Goal: Transaction & Acquisition: Download file/media

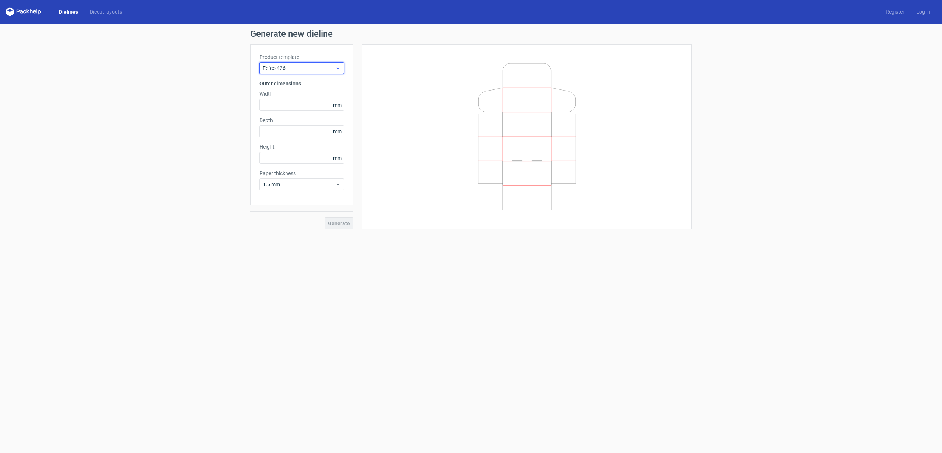
click at [293, 67] on span "Fefco 426" at bounding box center [299, 67] width 73 height 7
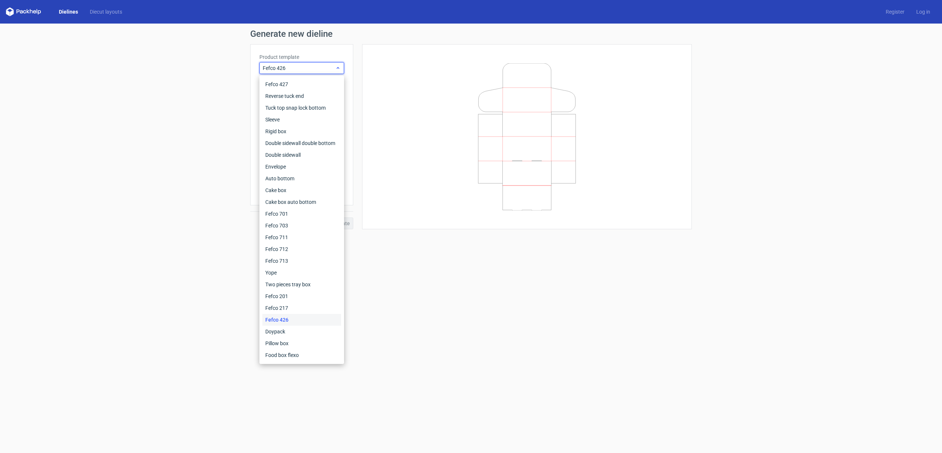
click at [292, 67] on span "Fefco 426" at bounding box center [299, 67] width 73 height 7
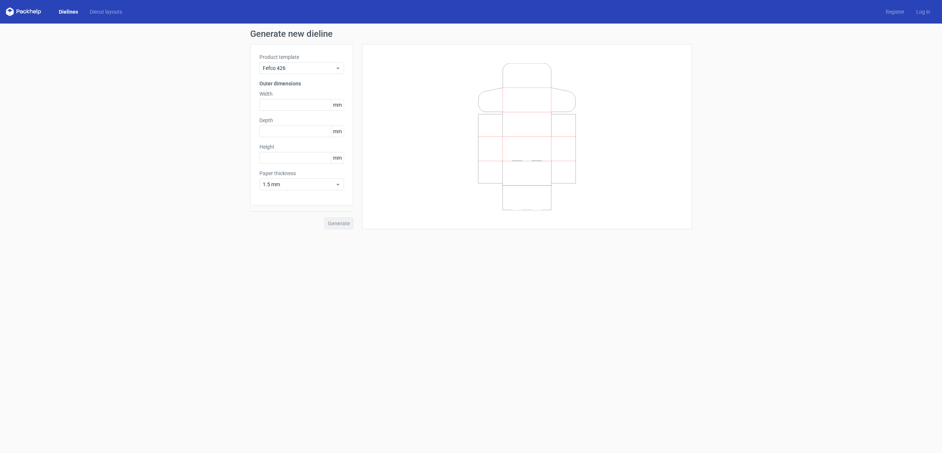
click at [404, 284] on form "Generate new dieline Product template Fefco 426 Outer dimensions Width mm Depth…" at bounding box center [471, 238] width 942 height 429
click at [310, 105] on input "text" at bounding box center [301, 105] width 85 height 12
click at [321, 69] on span "Fefco 426" at bounding box center [299, 67] width 73 height 7
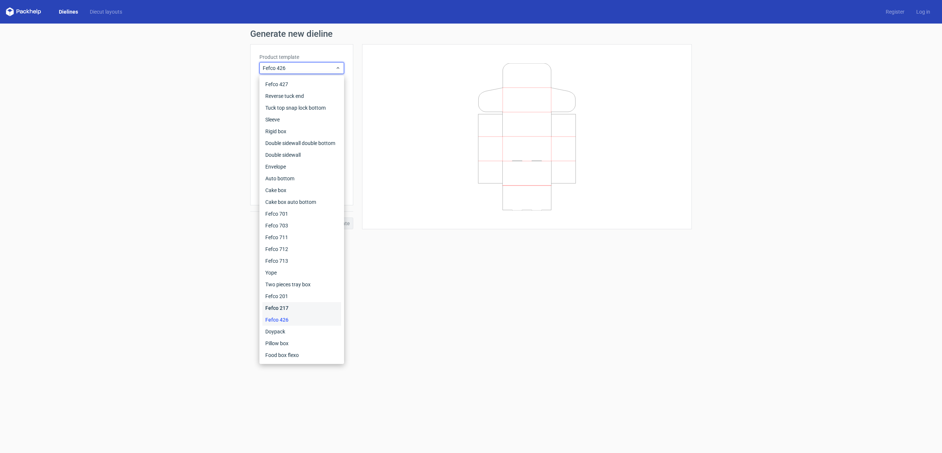
click at [286, 306] on div "Fefco 217" at bounding box center [301, 308] width 79 height 12
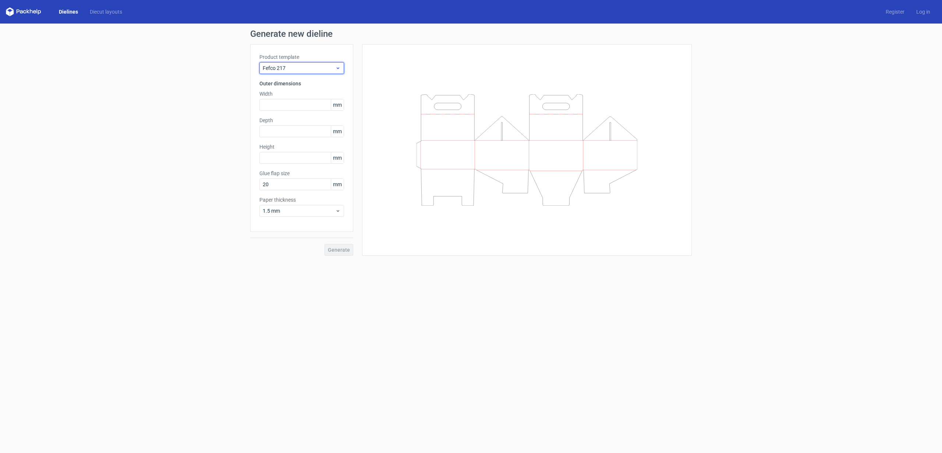
click at [318, 70] on span "Fefco 217" at bounding box center [299, 67] width 73 height 7
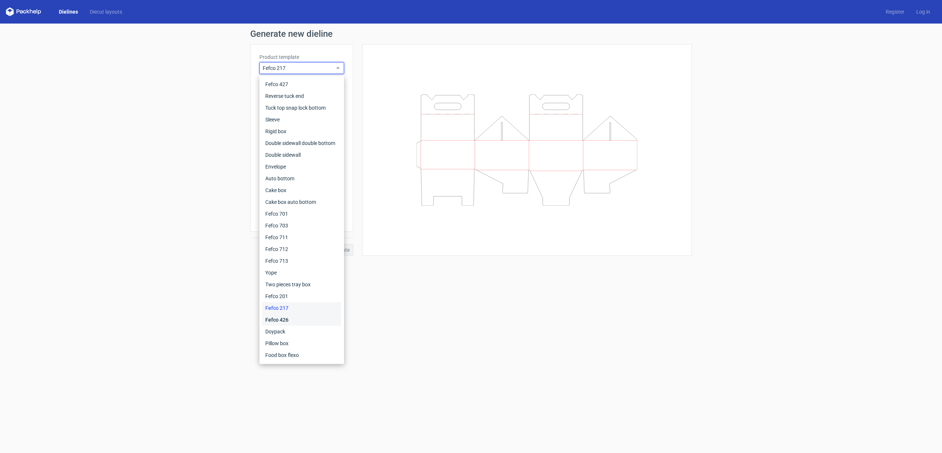
click at [287, 323] on div "Fefco 426" at bounding box center [301, 320] width 79 height 12
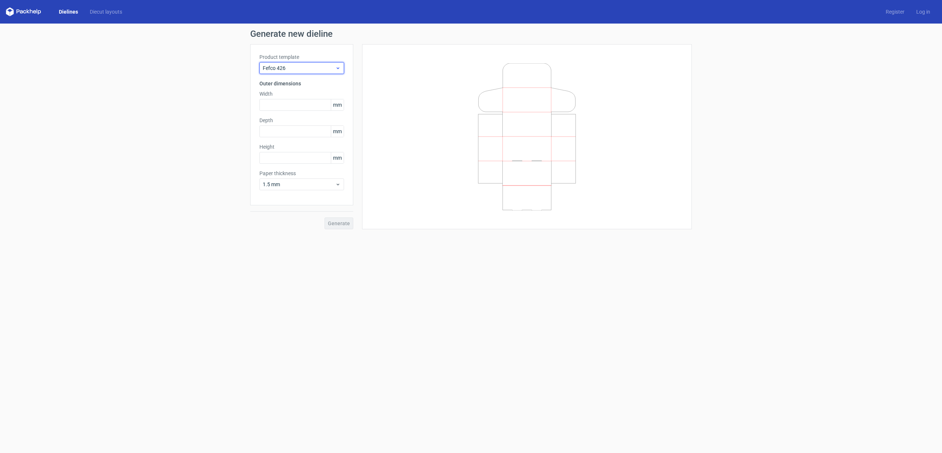
click at [308, 63] on div "Fefco 426" at bounding box center [301, 68] width 85 height 12
click at [297, 67] on span "Fefco 426" at bounding box center [299, 67] width 73 height 7
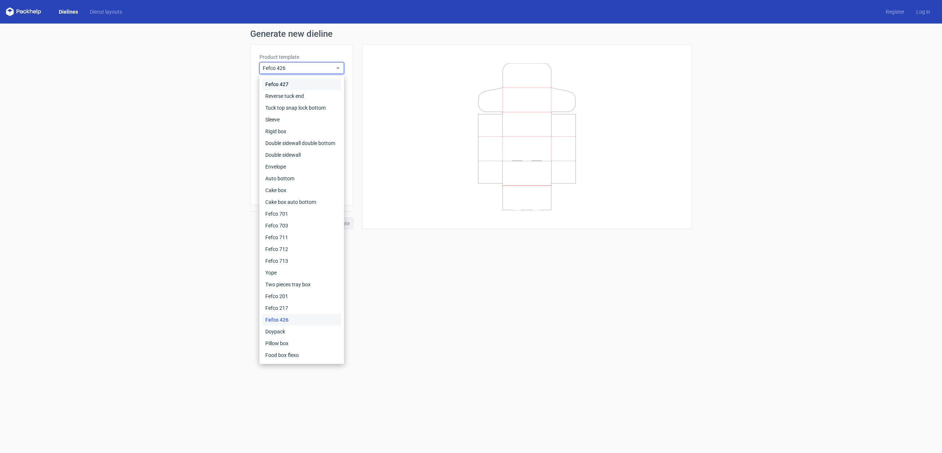
click at [292, 85] on div "Fefco 427" at bounding box center [301, 84] width 79 height 12
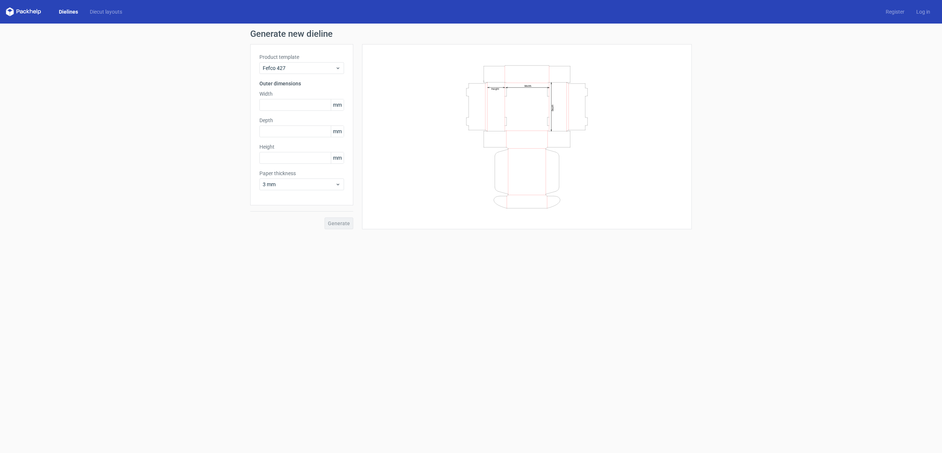
click at [454, 276] on form "Generate new dieline Product template Fefco 427 Outer dimensions Width mm Depth…" at bounding box center [471, 238] width 942 height 429
click at [308, 106] on input "text" at bounding box center [301, 105] width 85 height 12
type input "260"
click at [301, 133] on input "text" at bounding box center [301, 131] width 85 height 12
type input "200"
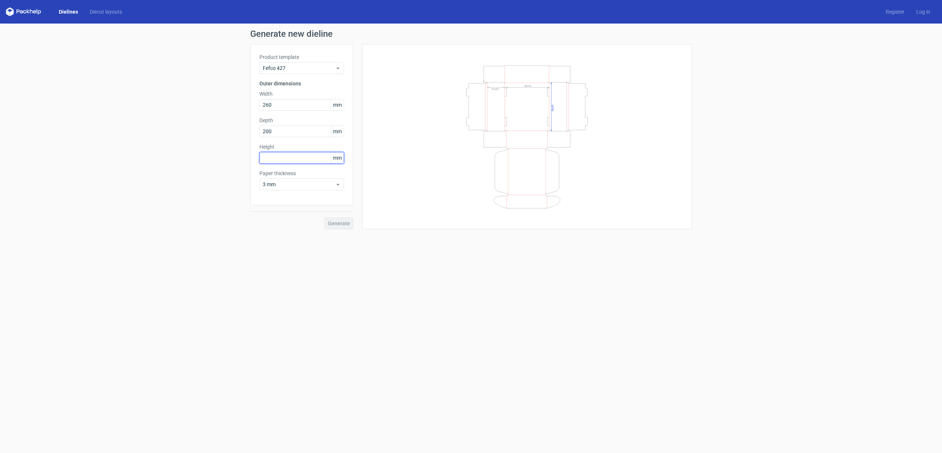
click at [300, 159] on input "text" at bounding box center [301, 158] width 85 height 12
type input "100"
click at [292, 184] on span "3 mm" at bounding box center [299, 184] width 73 height 7
click at [273, 240] on div "1.5 mm" at bounding box center [301, 236] width 79 height 12
click at [330, 223] on span "Generate" at bounding box center [339, 223] width 22 height 5
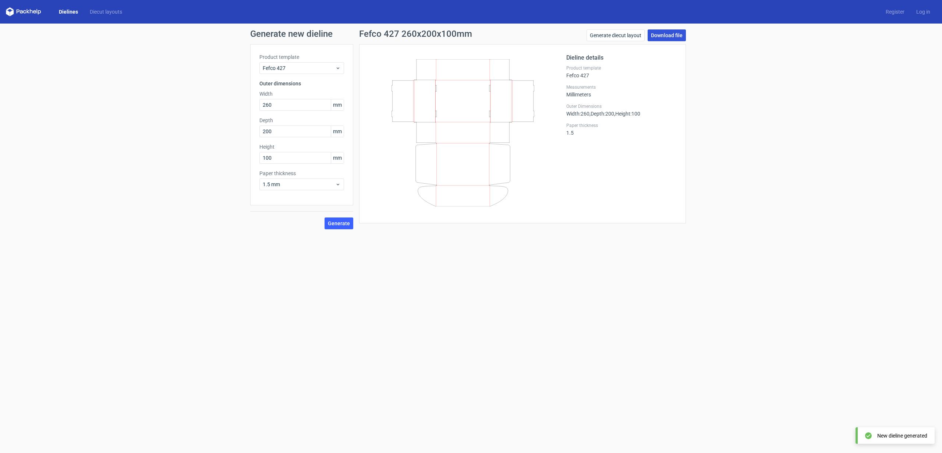
click at [671, 35] on link "Download file" at bounding box center [667, 35] width 38 height 12
click at [274, 106] on input "260" at bounding box center [301, 105] width 85 height 12
drag, startPoint x: 271, startPoint y: 105, endPoint x: 259, endPoint y: 105, distance: 12.1
click at [259, 105] on input "260" at bounding box center [301, 105] width 85 height 12
click at [381, 280] on form "Generate new dieline Product template Fefco 427 Outer dimensions Width 260 mm D…" at bounding box center [471, 238] width 942 height 429
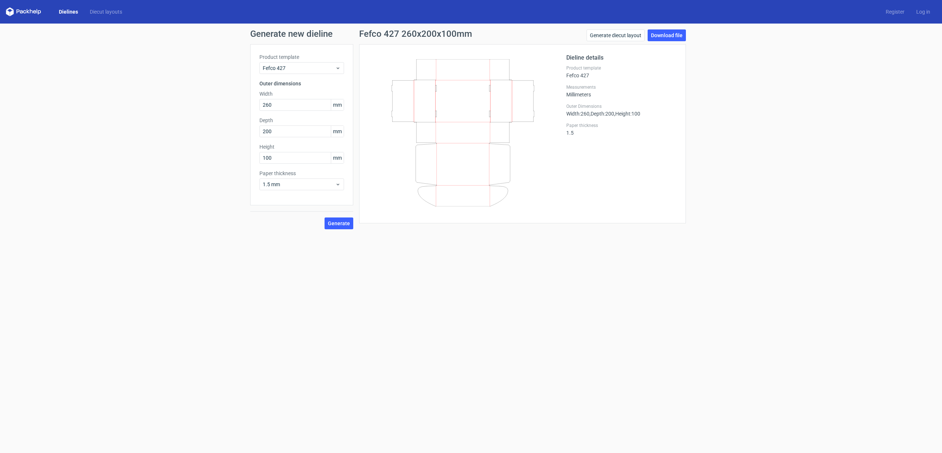
click at [379, 279] on form "Generate new dieline Product template Fefco 427 Outer dimensions Width 260 mm D…" at bounding box center [471, 238] width 942 height 429
click at [266, 105] on input "260" at bounding box center [301, 105] width 85 height 12
click at [342, 221] on span "Generate" at bounding box center [339, 223] width 22 height 5
click at [671, 36] on link "Download file" at bounding box center [667, 35] width 38 height 12
click at [269, 105] on input "270" at bounding box center [301, 105] width 85 height 12
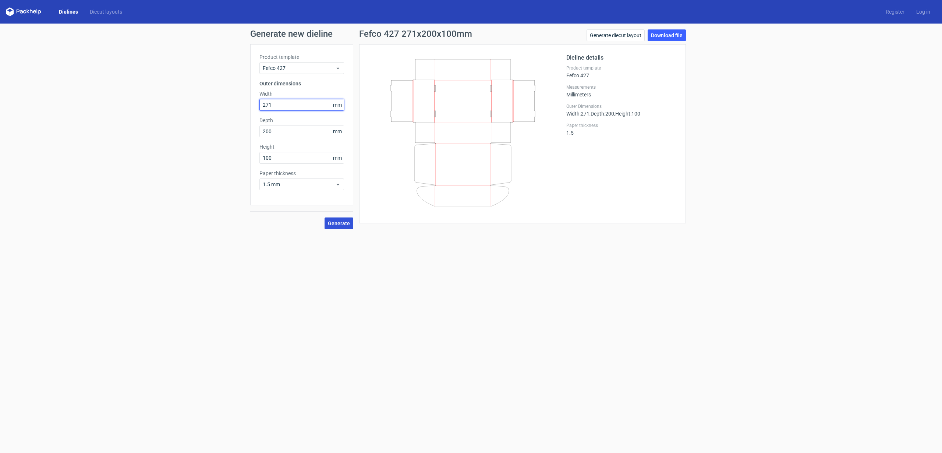
type input "271"
click at [345, 225] on span "Generate" at bounding box center [339, 223] width 22 height 5
click at [664, 35] on link "Download file" at bounding box center [667, 35] width 38 height 12
